Goal: Information Seeking & Learning: Learn about a topic

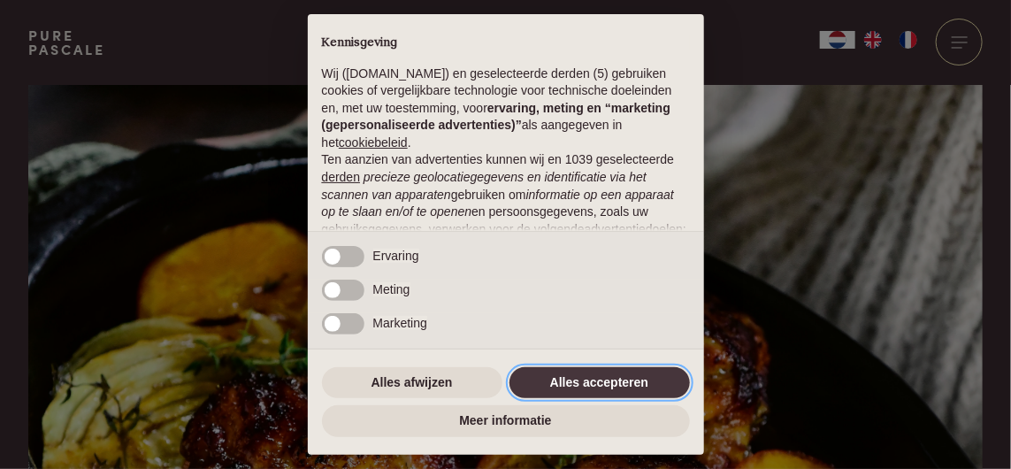
click at [585, 387] on button "Alles accepteren" at bounding box center [599, 383] width 180 height 32
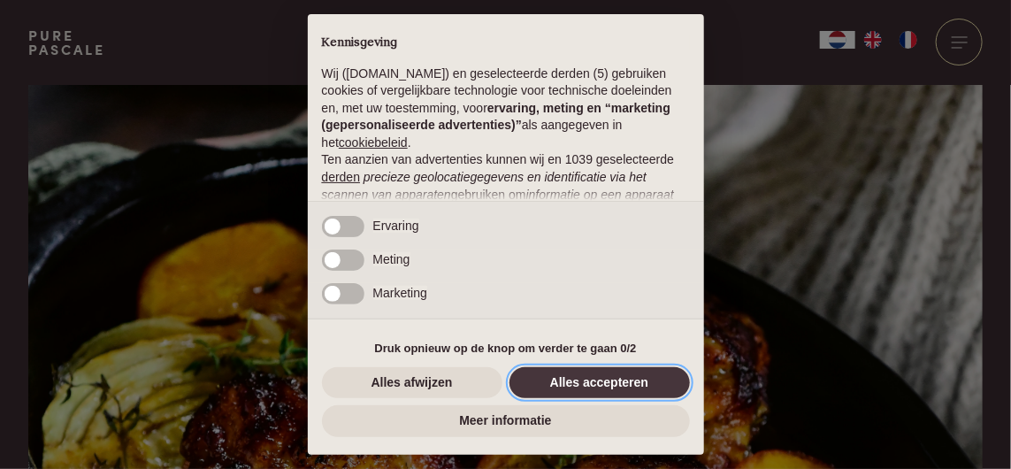
scroll to position [224, 0]
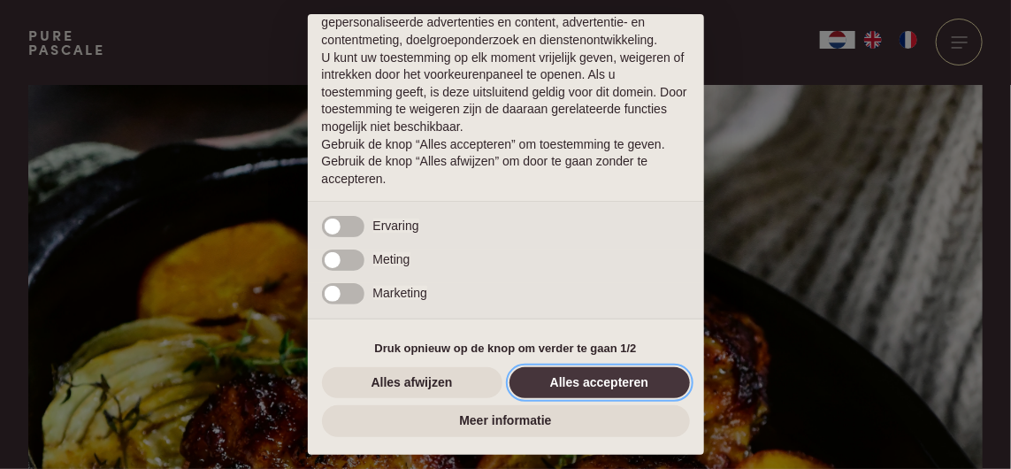
click at [571, 386] on button "Alles accepteren" at bounding box center [599, 383] width 180 height 32
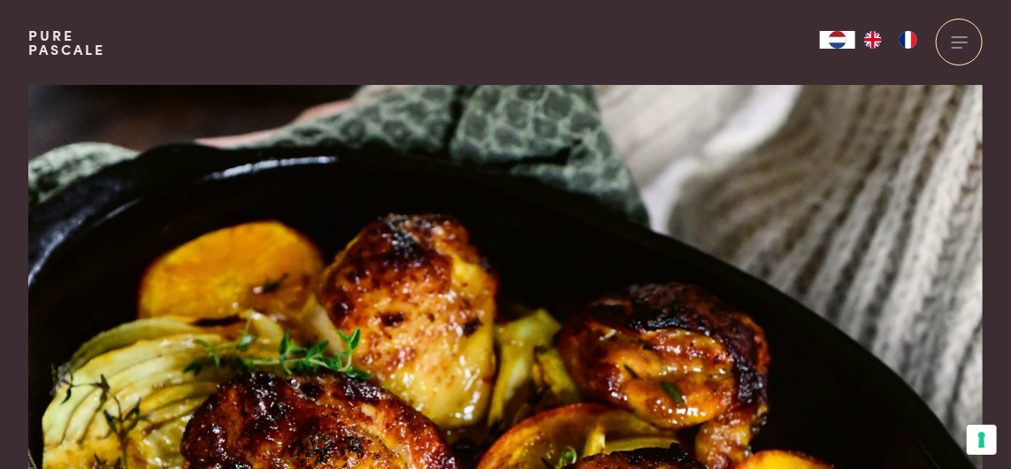
click at [577, 382] on img at bounding box center [505, 371] width 954 height 573
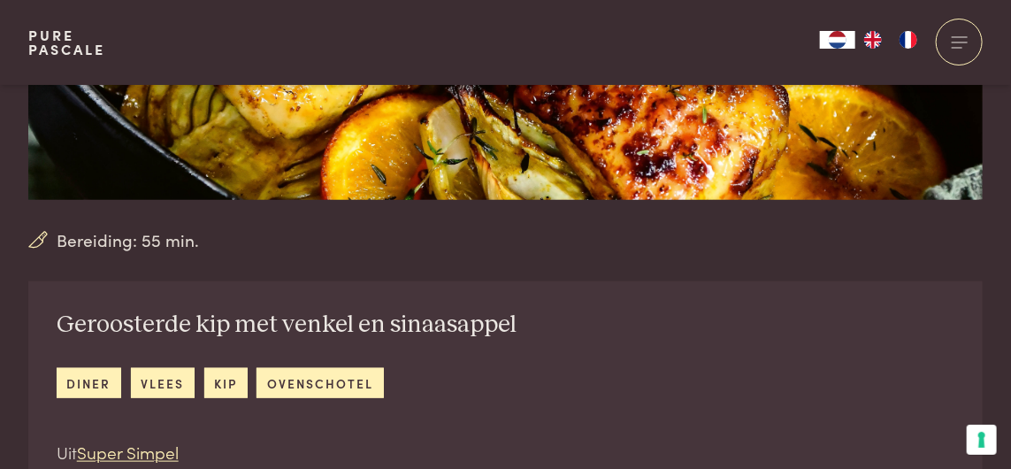
scroll to position [461, 0]
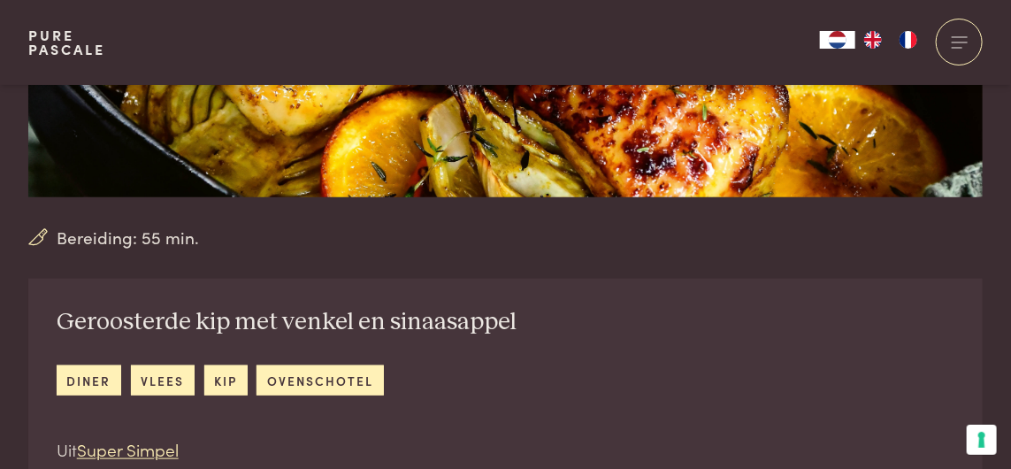
click at [332, 384] on link "ovenschotel" at bounding box center [319, 379] width 126 height 29
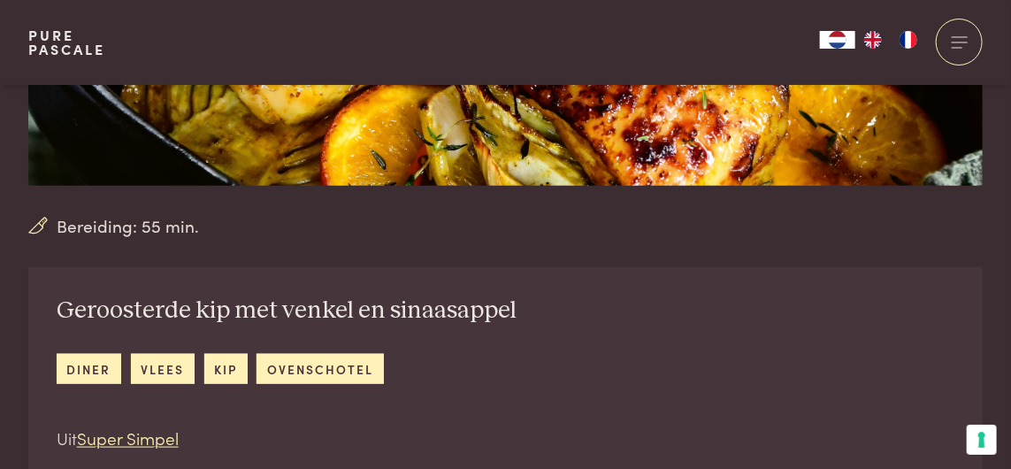
scroll to position [535, 0]
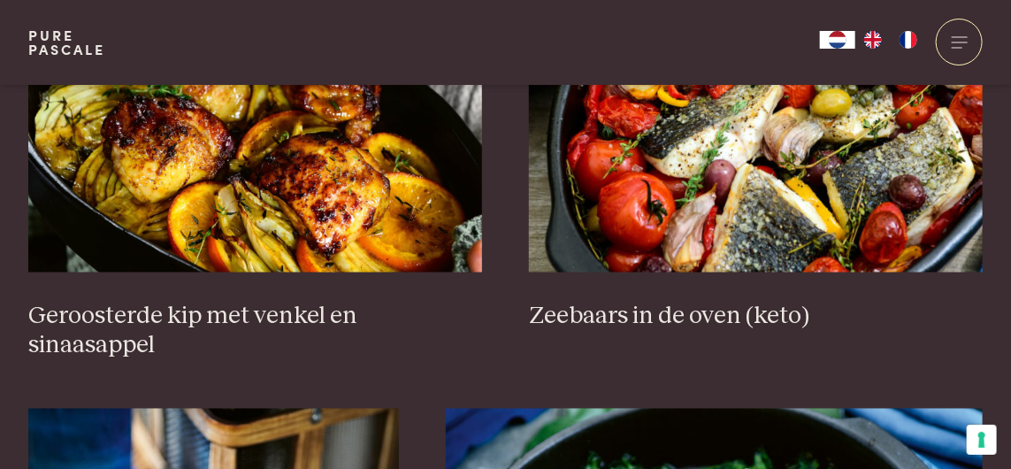
scroll to position [833, 0]
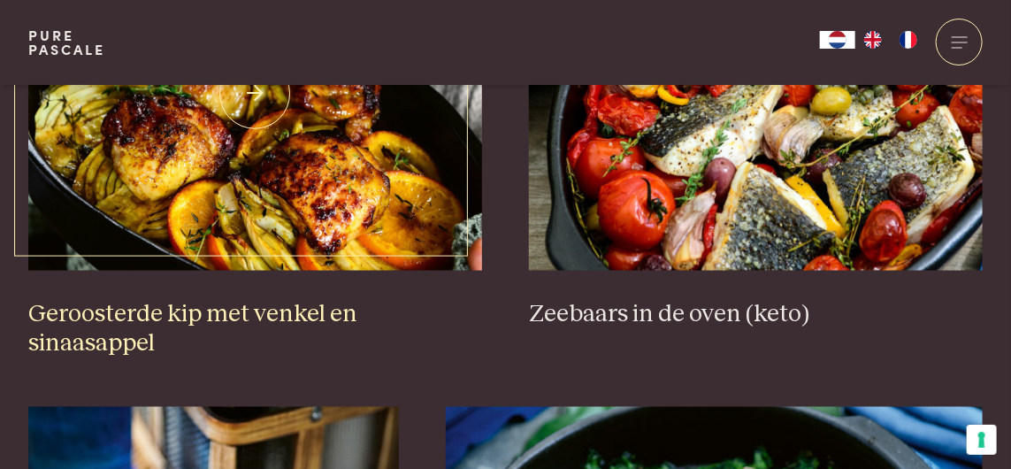
click at [291, 230] on img at bounding box center [255, 94] width 454 height 354
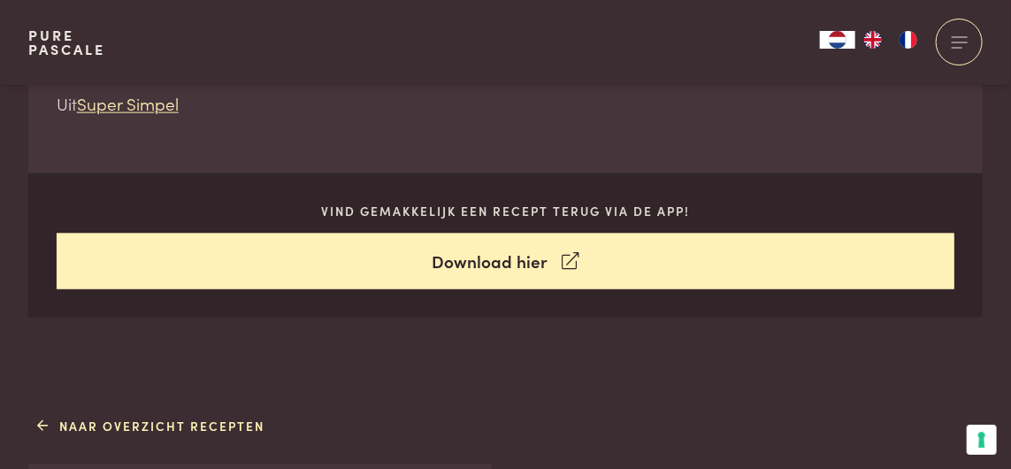
scroll to position [812, 0]
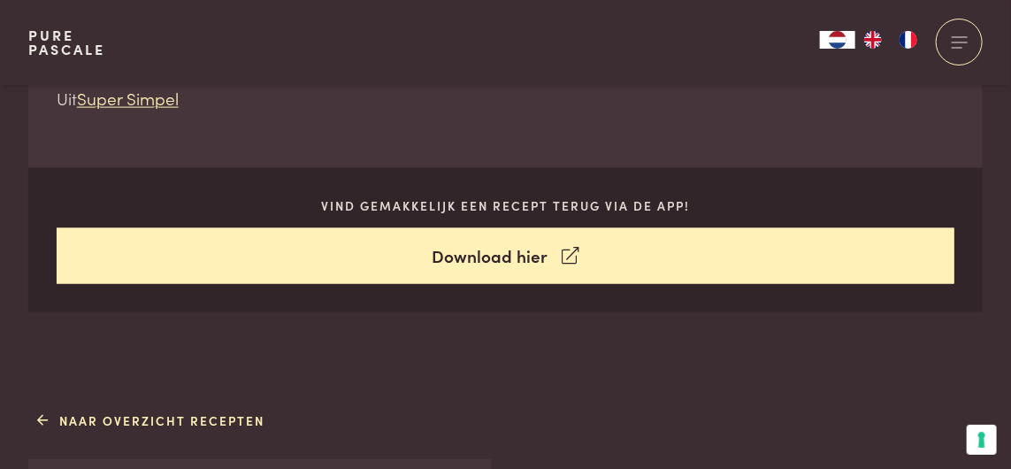
click at [513, 263] on link "Download hier" at bounding box center [506, 256] width 898 height 56
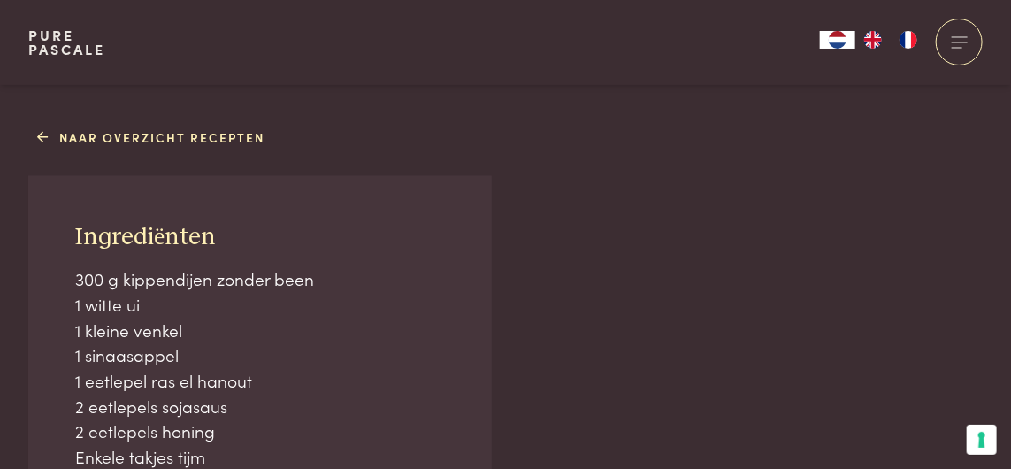
scroll to position [1144, 0]
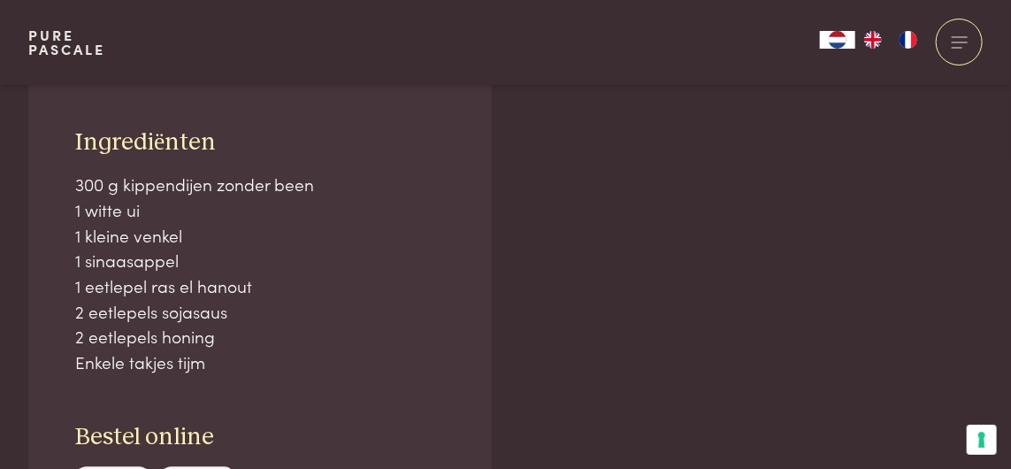
scroll to position [1189, 0]
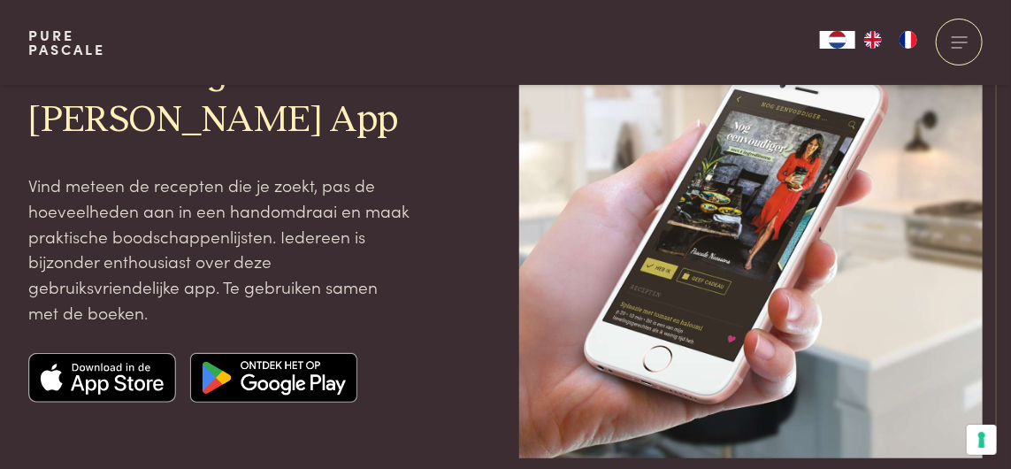
scroll to position [183, 0]
